Goal: Check status: Check status

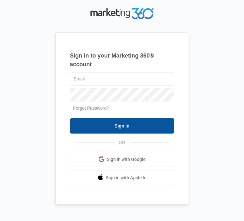
type input "[PERSON_NAME][EMAIL_ADDRESS][DOMAIN_NAME]"
click at [140, 133] on input "Sign In" at bounding box center [122, 125] width 104 height 15
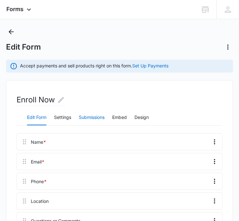
click at [91, 118] on button "Submissions" at bounding box center [92, 117] width 26 height 15
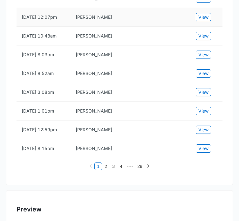
scroll to position [349, 0]
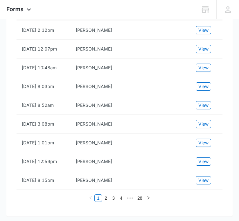
click at [205, 15] on span "View" at bounding box center [203, 11] width 10 height 7
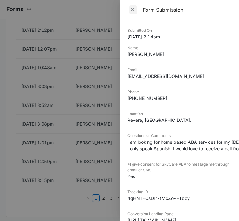
click at [133, 9] on icon "Close" at bounding box center [133, 10] width 4 height 4
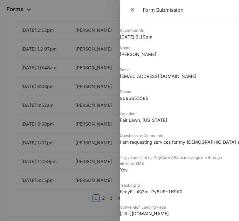
scroll to position [0, 0]
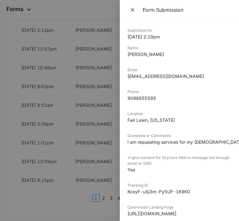
click at [131, 5] on button "Close" at bounding box center [132, 10] width 11 height 10
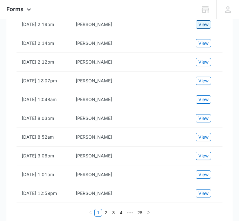
scroll to position [286, 0]
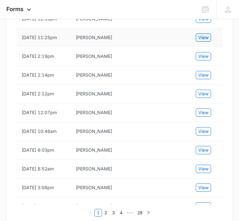
click at [203, 41] on span "View" at bounding box center [203, 37] width 10 height 7
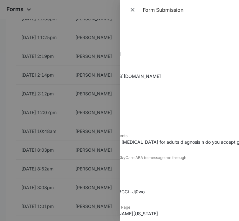
scroll to position [0, 48]
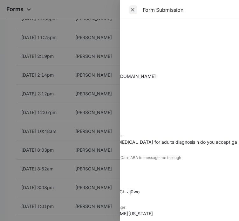
click at [134, 9] on icon "Close" at bounding box center [133, 10] width 4 height 4
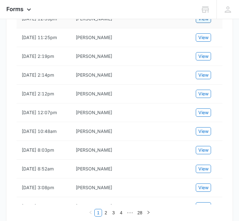
click at [207, 22] on span "View" at bounding box center [203, 18] width 10 height 7
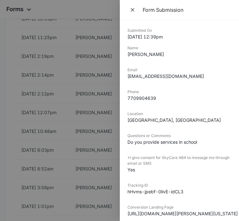
scroll to position [0, 0]
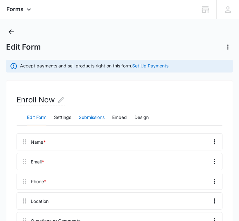
click at [93, 116] on button "Submissions" at bounding box center [92, 117] width 26 height 15
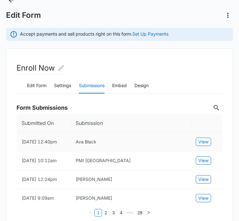
scroll to position [64, 0]
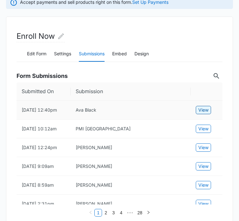
click at [207, 113] on span "View" at bounding box center [203, 109] width 10 height 7
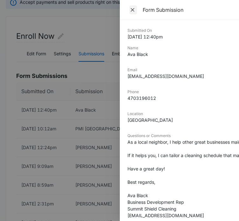
click at [131, 12] on icon "Close" at bounding box center [132, 10] width 6 height 6
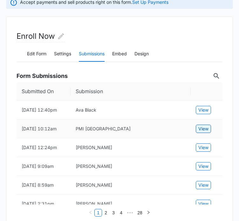
click at [207, 132] on span "View" at bounding box center [203, 128] width 10 height 7
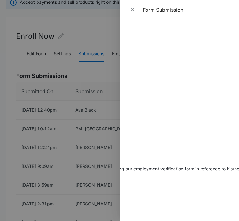
scroll to position [0, 380]
click at [135, 10] on icon "Close" at bounding box center [132, 10] width 6 height 6
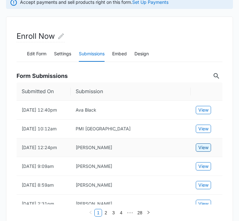
click at [206, 151] on span "View" at bounding box center [203, 147] width 10 height 7
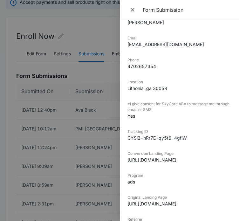
scroll to position [69, 0]
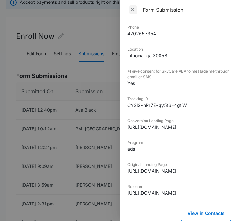
click at [130, 9] on icon "Close" at bounding box center [132, 10] width 6 height 6
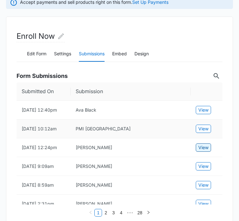
scroll to position [95, 0]
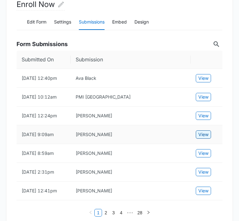
click at [198, 138] on span "View" at bounding box center [203, 134] width 10 height 7
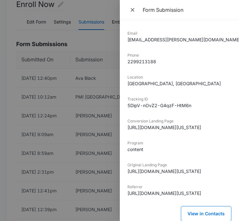
click at [129, 5] on button "Close" at bounding box center [132, 10] width 11 height 10
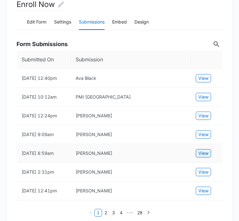
click at [205, 157] on span "View" at bounding box center [203, 153] width 10 height 7
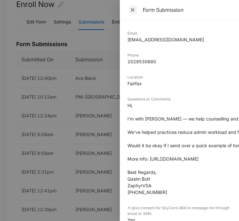
click at [134, 8] on icon "Close" at bounding box center [132, 10] width 6 height 6
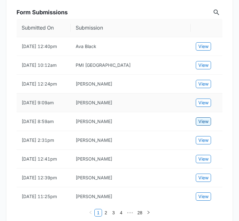
scroll to position [159, 0]
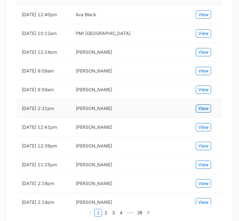
click at [196, 112] on button "View" at bounding box center [203, 108] width 15 height 8
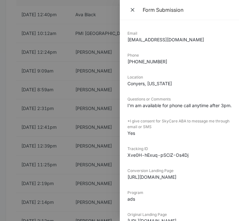
scroll to position [37, 0]
click at [131, 9] on icon "Close" at bounding box center [133, 10] width 4 height 4
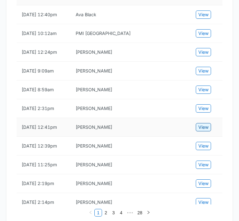
click at [205, 131] on span "View" at bounding box center [203, 127] width 10 height 7
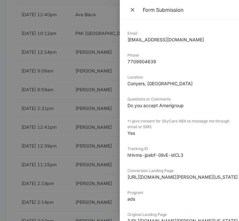
scroll to position [68, 0]
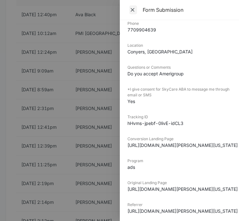
click at [136, 12] on span "Close" at bounding box center [133, 9] width 8 height 9
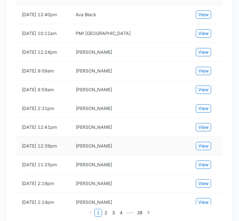
click at [212, 155] on td "View" at bounding box center [207, 146] width 32 height 19
click at [202, 149] on span "View" at bounding box center [203, 145] width 10 height 7
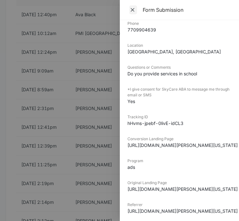
click at [130, 11] on icon "Close" at bounding box center [132, 10] width 6 height 6
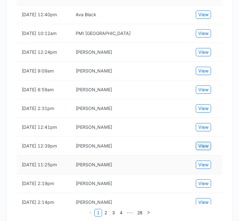
scroll to position [191, 0]
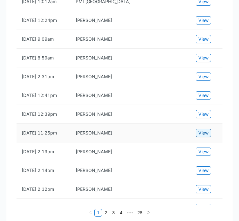
click at [205, 136] on span "View" at bounding box center [203, 132] width 10 height 7
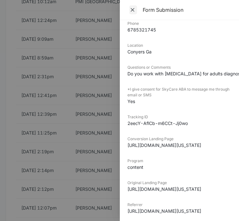
click at [130, 9] on icon "Close" at bounding box center [132, 10] width 6 height 6
